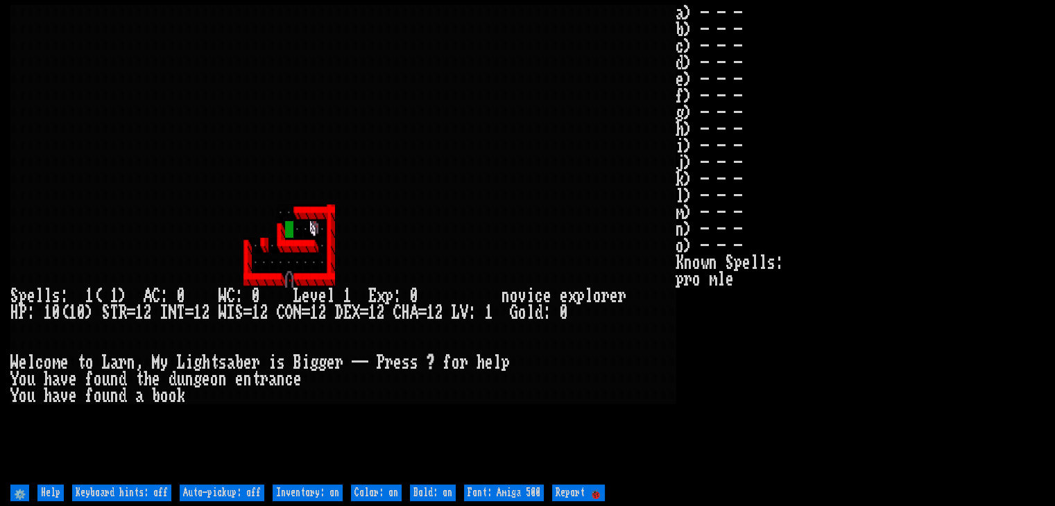
type off "Auto-pickup: on"
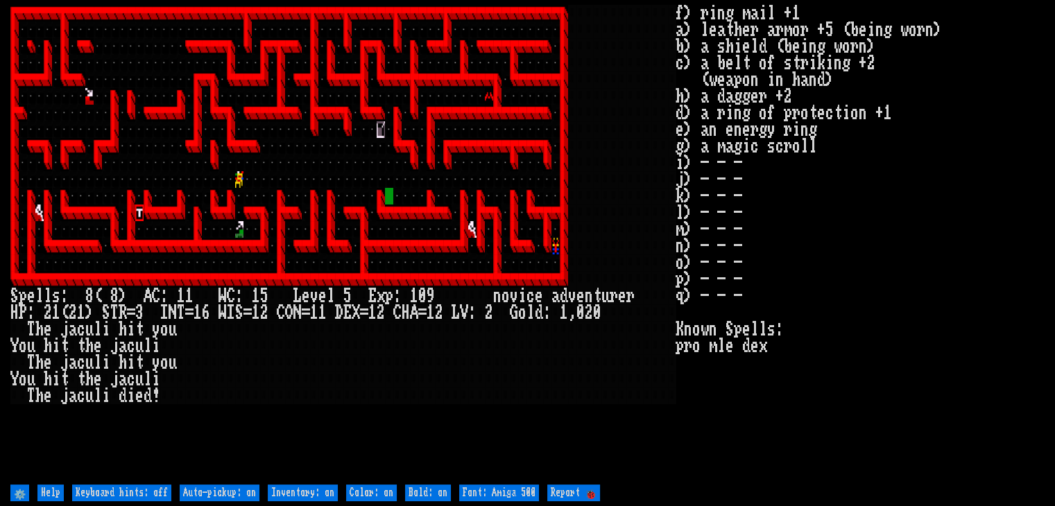
click at [246, 336] on div at bounding box center [247, 329] width 8 height 17
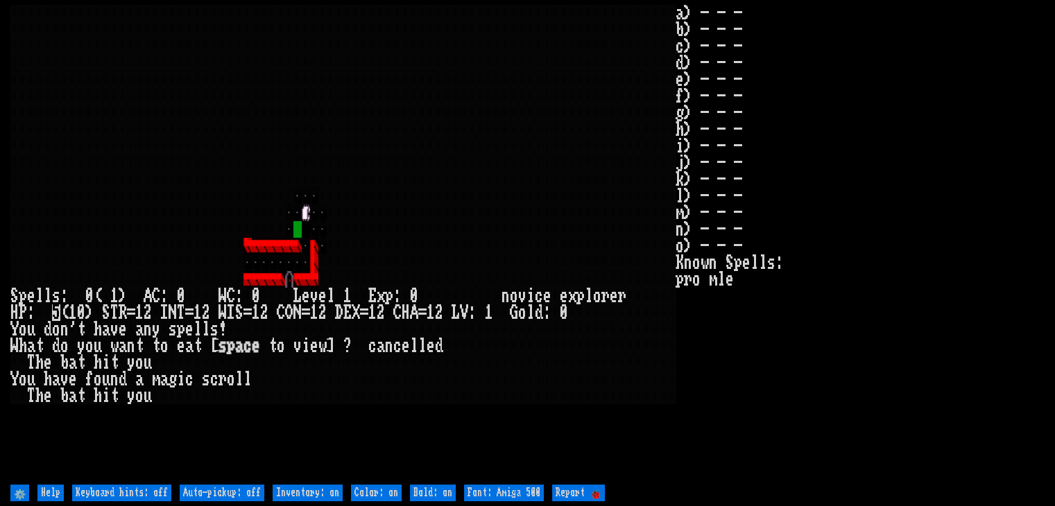
type off "Auto-pickup: on"
